Goal: Information Seeking & Learning: Learn about a topic

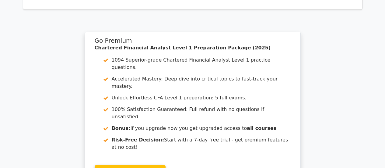
scroll to position [1636, 0]
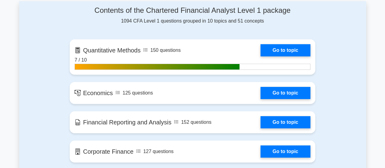
scroll to position [396, 0]
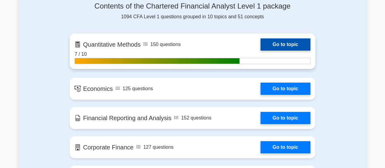
click at [276, 43] on link "Go to topic" at bounding box center [286, 44] width 50 height 12
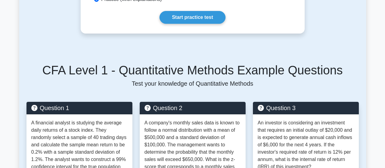
scroll to position [244, 0]
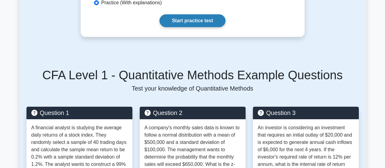
click at [199, 27] on link "Start practice test" at bounding box center [193, 20] width 66 height 13
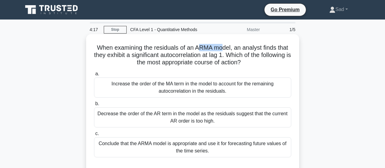
drag, startPoint x: 198, startPoint y: 48, endPoint x: 202, endPoint y: 48, distance: 4.3
click at [219, 48] on h5 "When examining the residuals of an ARMA model, an analyst finds that they exhib…" at bounding box center [193, 55] width 199 height 23
drag, startPoint x: 192, startPoint y: 48, endPoint x: 199, endPoint y: 48, distance: 7.3
click at [194, 48] on h5 "When examining the residuals of an ARMA model, an analyst finds that they exhib…" at bounding box center [193, 55] width 199 height 23
drag, startPoint x: 192, startPoint y: 47, endPoint x: 231, endPoint y: 47, distance: 38.4
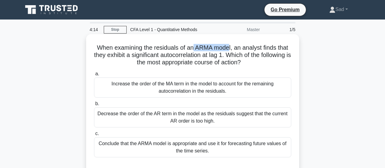
click at [231, 47] on h5 "When examining the residuals of an ARMA model, an analyst finds that they exhib…" at bounding box center [193, 55] width 199 height 23
copy h5 "ARMA mode"
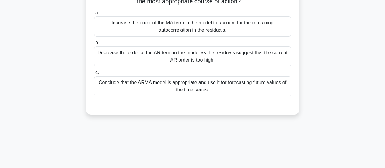
scroll to position [30, 0]
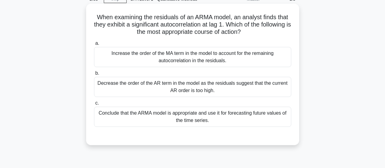
click at [169, 116] on div "Conclude that the ARMA model is appropriate and use it for forecasting future v…" at bounding box center [192, 117] width 197 height 20
click at [94, 105] on input "c. Conclude that the ARMA model is appropriate and use it for forecasting futur…" at bounding box center [94, 103] width 0 height 4
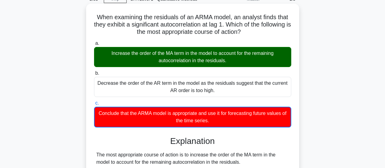
click at [170, 55] on div "Increase the order of the MA term in the model to account for the remaining aut…" at bounding box center [192, 57] width 197 height 20
click at [94, 45] on input "a. Increase the order of the MA term in the model to account for the remaining …" at bounding box center [94, 43] width 0 height 4
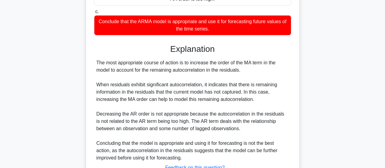
scroll to position [171, 0]
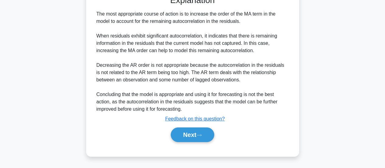
drag, startPoint x: 205, startPoint y: 140, endPoint x: 202, endPoint y: 77, distance: 62.5
click at [205, 140] on button "Next" at bounding box center [193, 134] width 44 height 15
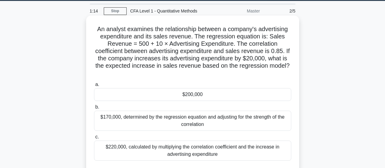
scroll to position [49, 0]
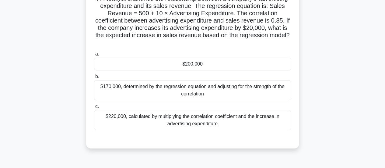
click at [190, 87] on div "$170,000, determined by the regression equation and adjusting for the strength …" at bounding box center [192, 90] width 197 height 20
click at [94, 79] on input "b. $170,000, determined by the regression equation and adjusting for the streng…" at bounding box center [94, 77] width 0 height 4
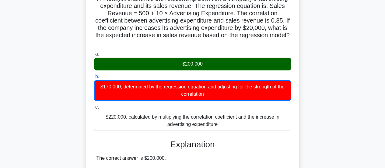
scroll to position [19, 0]
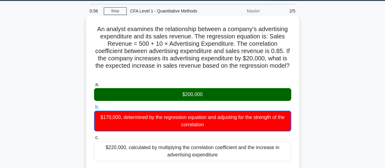
click at [193, 95] on div "$200,000" at bounding box center [192, 94] width 197 height 13
click at [94, 87] on input "a. $200,000" at bounding box center [94, 85] width 0 height 4
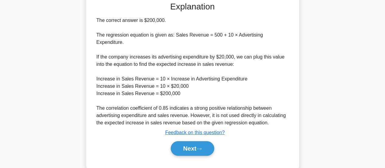
scroll to position [193, 0]
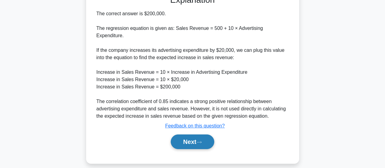
click at [202, 140] on icon at bounding box center [198, 141] width 5 height 3
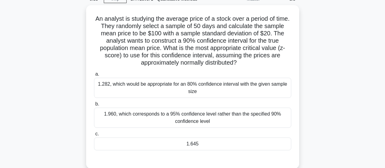
scroll to position [0, 0]
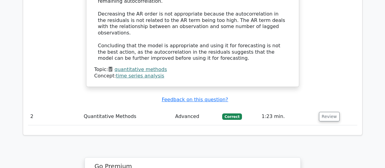
scroll to position [701, 0]
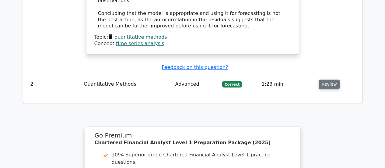
click at [325, 79] on button "Review" at bounding box center [329, 83] width 21 height 9
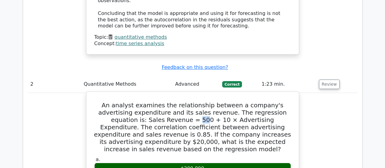
drag, startPoint x: 138, startPoint y: 78, endPoint x: 146, endPoint y: 79, distance: 8.0
click at [146, 101] on h5 "An analyst examines the relationship between a company's advertising expenditur…" at bounding box center [193, 126] width 198 height 51
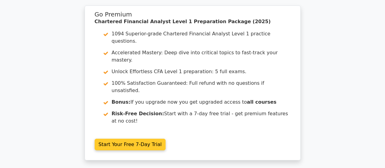
scroll to position [1169, 0]
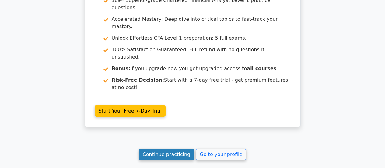
click at [167, 149] on link "Continue practicing" at bounding box center [167, 155] width 56 height 12
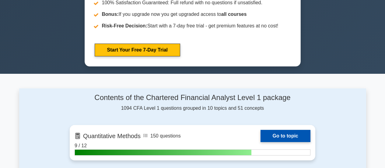
scroll to position [366, 0]
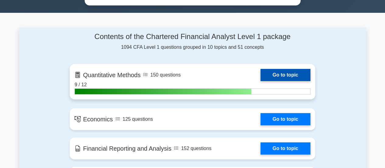
click at [282, 74] on link "Go to topic" at bounding box center [286, 75] width 50 height 12
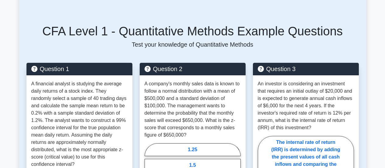
scroll to position [274, 0]
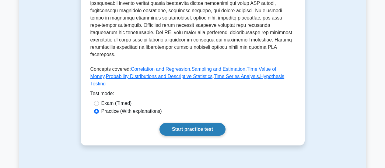
click at [204, 130] on link "Start practice test" at bounding box center [193, 129] width 66 height 13
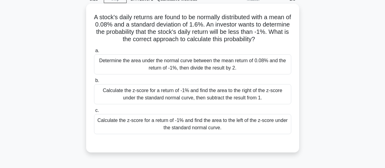
scroll to position [61, 0]
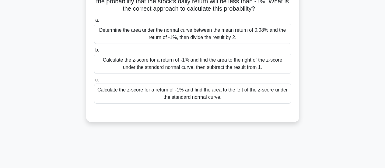
click at [199, 37] on div "Determine the area under the normal curve between the mean return of 0.08% and …" at bounding box center [192, 34] width 197 height 20
click at [94, 22] on input "a. Determine the area under the normal curve between the mean return of 0.08% a…" at bounding box center [94, 20] width 0 height 4
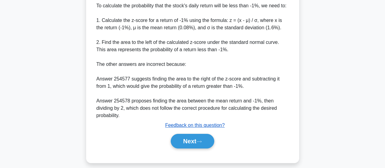
scroll to position [193, 0]
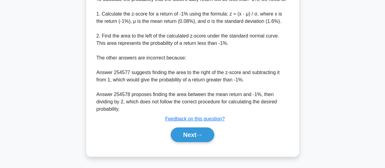
drag, startPoint x: 200, startPoint y: 131, endPoint x: 195, endPoint y: 123, distance: 9.4
click at [200, 131] on button "Next" at bounding box center [193, 134] width 44 height 15
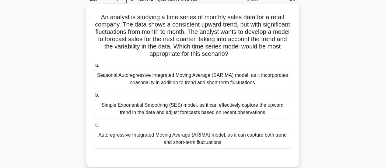
scroll to position [61, 0]
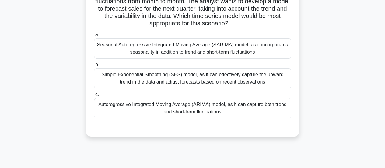
click at [199, 77] on div "Simple Exponential Smoothing (SES) model, as it can effectively capture the upw…" at bounding box center [192, 78] width 197 height 20
click at [94, 67] on input "b. Simple Exponential Smoothing (SES) model, as it can effectively capture the …" at bounding box center [94, 65] width 0 height 4
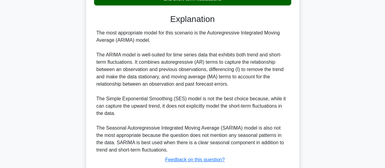
scroll to position [215, 0]
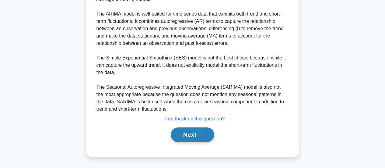
click at [189, 136] on button "Next" at bounding box center [193, 134] width 44 height 15
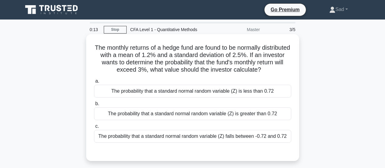
scroll to position [30, 0]
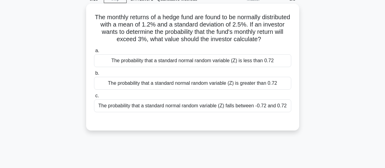
click at [230, 63] on div "The probability that a standard normal random variable (Z) is less than 0.72" at bounding box center [192, 60] width 197 height 13
click at [94, 53] on input "a. The probability that a standard normal random variable (Z) is less than 0.72" at bounding box center [94, 51] width 0 height 4
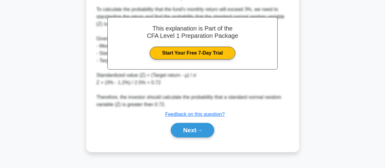
scroll to position [161, 0]
click at [190, 129] on button "Next" at bounding box center [193, 130] width 44 height 15
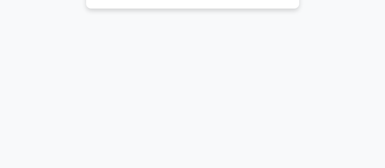
scroll to position [19, 0]
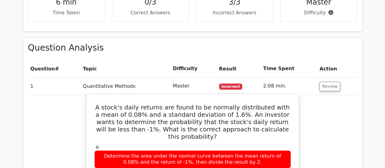
scroll to position [457, 0]
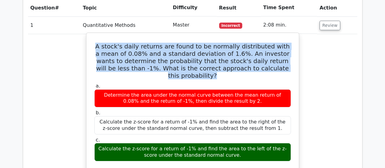
drag, startPoint x: 103, startPoint y: 16, endPoint x: 281, endPoint y: 36, distance: 180.0
click at [281, 43] on h5 "A stock's daily returns are found to be normally distributed with a mean of 0.0…" at bounding box center [193, 61] width 198 height 37
copy h5 "A stock's daily returns are found to be normally distributed with a mean of 0.0…"
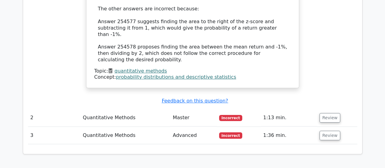
scroll to position [731, 0]
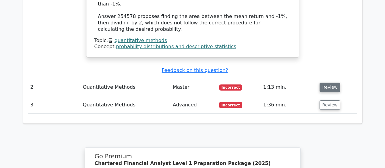
click at [325, 83] on button "Review" at bounding box center [330, 87] width 21 height 9
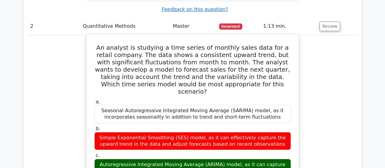
scroll to position [761, 0]
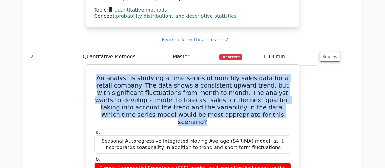
drag, startPoint x: 100, startPoint y: 28, endPoint x: 258, endPoint y: 55, distance: 160.1
click at [284, 74] on h5 "An analyst is studying a time series of monthly sales data for a retail company…" at bounding box center [193, 99] width 198 height 51
copy h5 "An analyst is studying a time series of monthly sales data for a retail company…"
click at [237, 74] on h5 "An analyst is studying a time series of monthly sales data for a retail company…" at bounding box center [193, 99] width 198 height 51
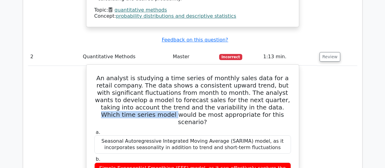
drag, startPoint x: 237, startPoint y: 58, endPoint x: 217, endPoint y: 60, distance: 19.4
click at [140, 74] on h5 "An analyst is studying a time series of monthly sales data for a retail company…" at bounding box center [193, 99] width 198 height 51
click at [254, 74] on h5 "An analyst is studying a time series of monthly sales data for a retail company…" at bounding box center [193, 99] width 198 height 51
drag, startPoint x: 255, startPoint y: 58, endPoint x: 139, endPoint y: 67, distance: 116.7
click at [139, 74] on h5 "An analyst is studying a time series of monthly sales data for a retail company…" at bounding box center [193, 99] width 198 height 51
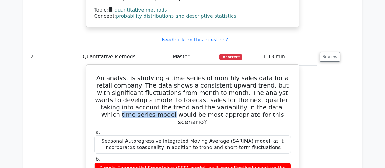
copy h5 "time series model"
